Goal: Information Seeking & Learning: Learn about a topic

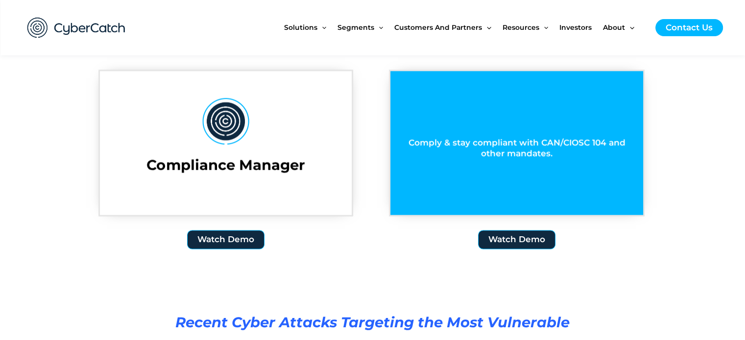
scroll to position [1420, 0]
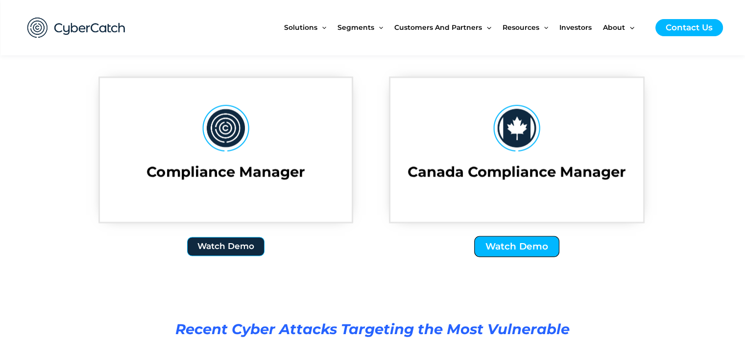
click at [515, 250] on span "Watch Demo" at bounding box center [517, 246] width 63 height 9
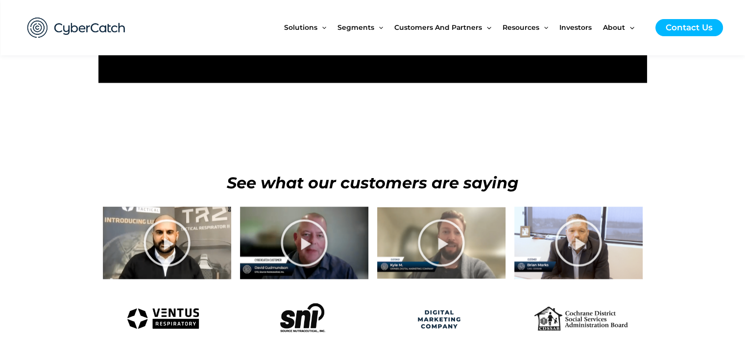
scroll to position [2008, 0]
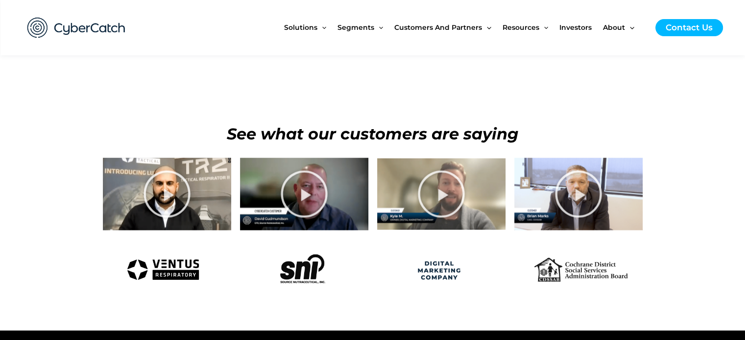
click at [169, 181] on icon at bounding box center [166, 194] width 49 height 49
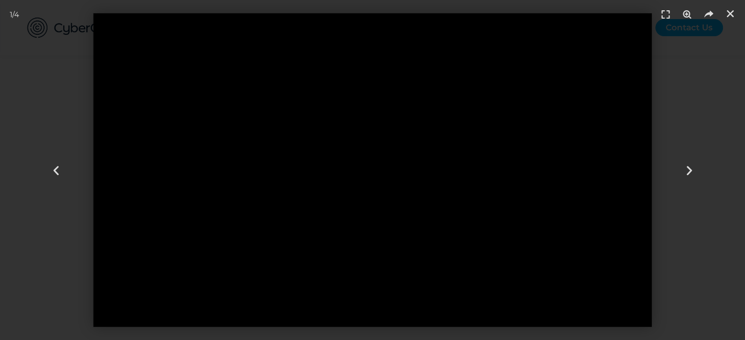
scroll to position [1910, 0]
click at [697, 169] on div "Next slide" at bounding box center [689, 170] width 112 height 340
click at [685, 166] on icon "Next slide" at bounding box center [689, 170] width 12 height 12
click at [732, 11] on icon "Close (Esc)" at bounding box center [730, 14] width 10 height 10
